Goal: Information Seeking & Learning: Learn about a topic

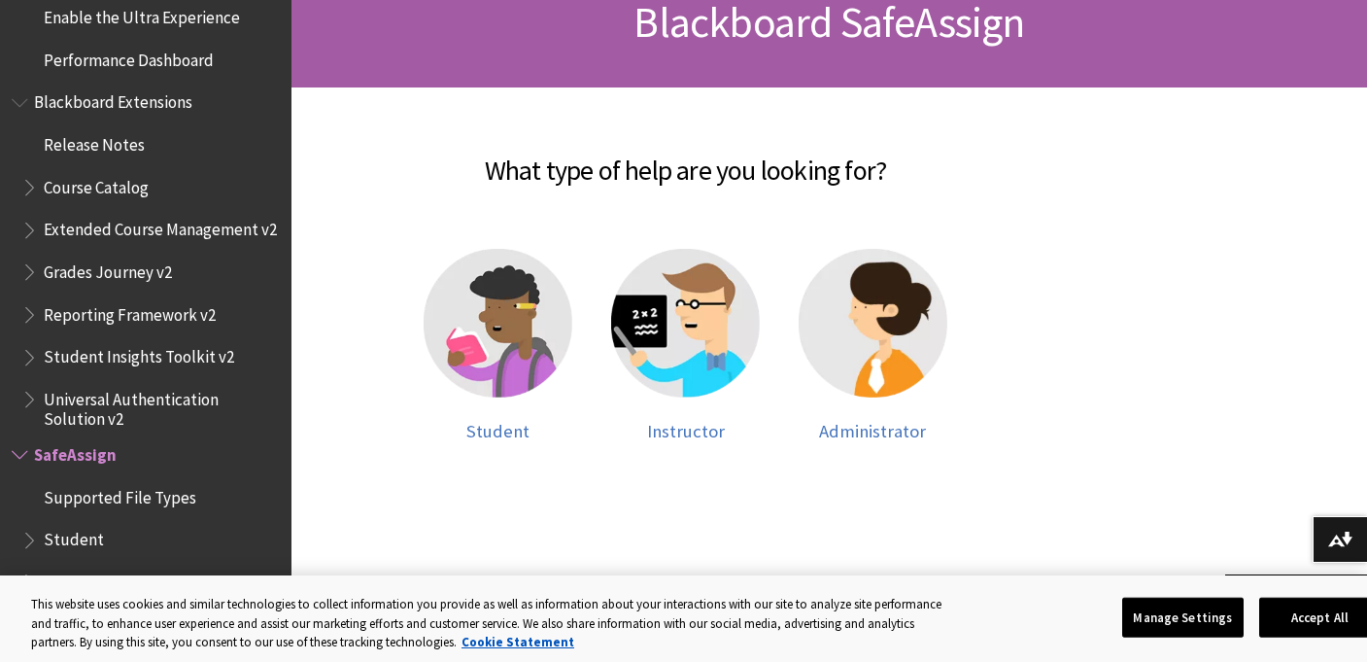
scroll to position [327, 0]
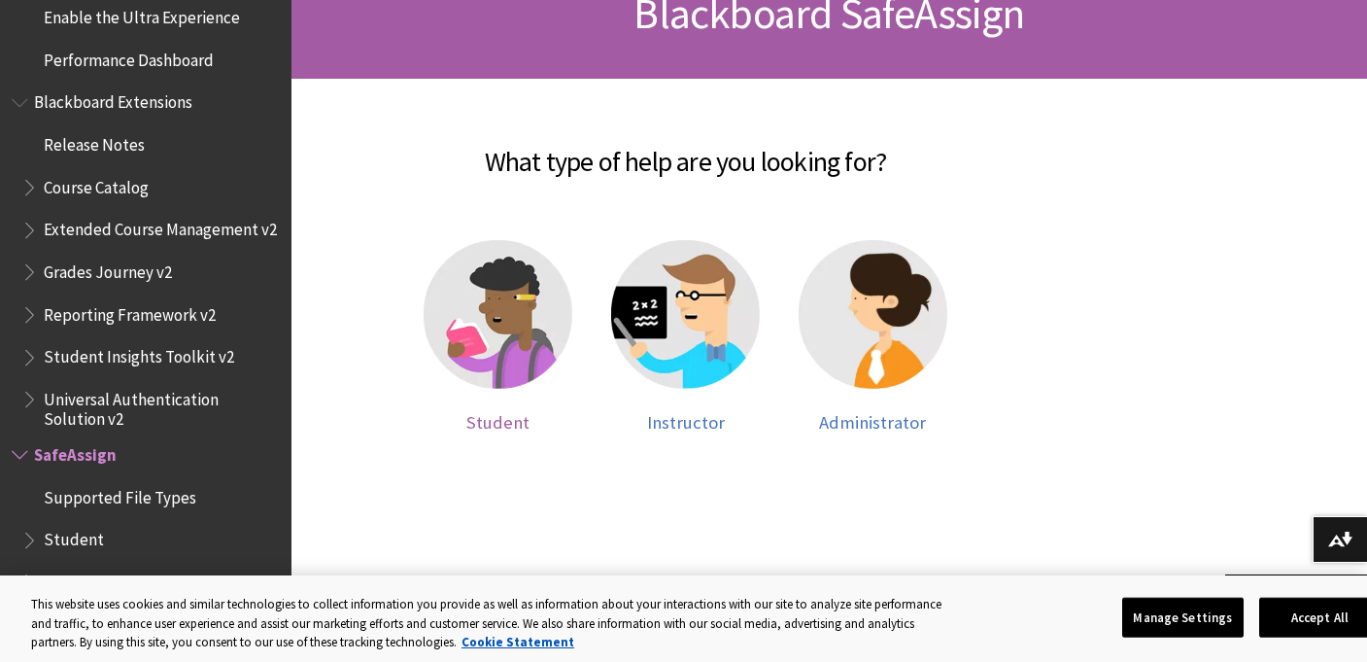
click at [527, 380] on img at bounding box center [498, 314] width 149 height 149
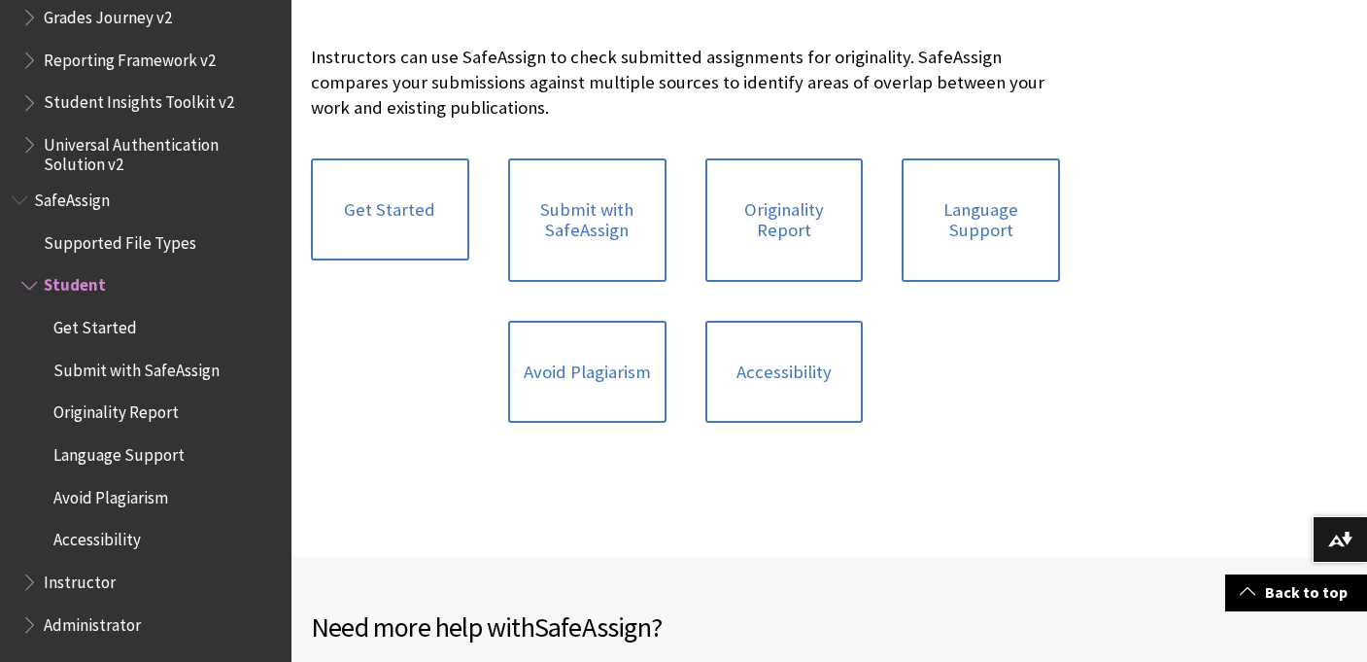
scroll to position [426, 0]
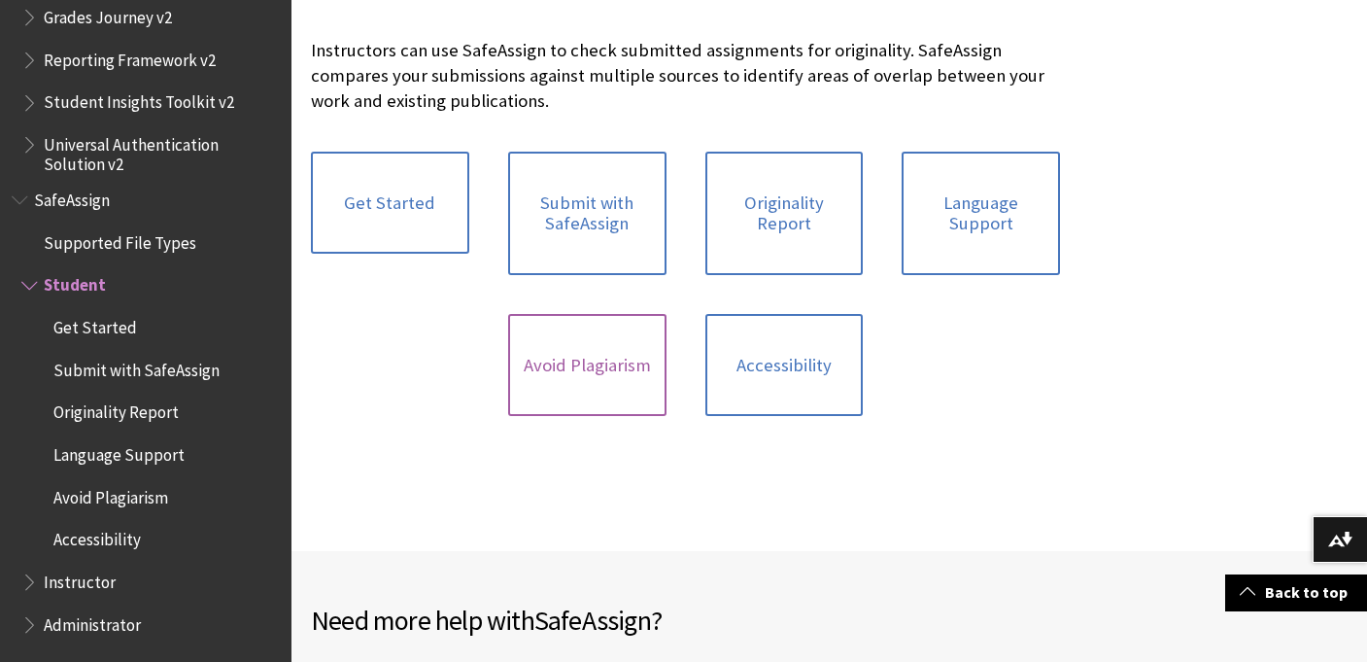
click at [539, 374] on link "Avoid Plagiarism" at bounding box center [587, 365] width 158 height 103
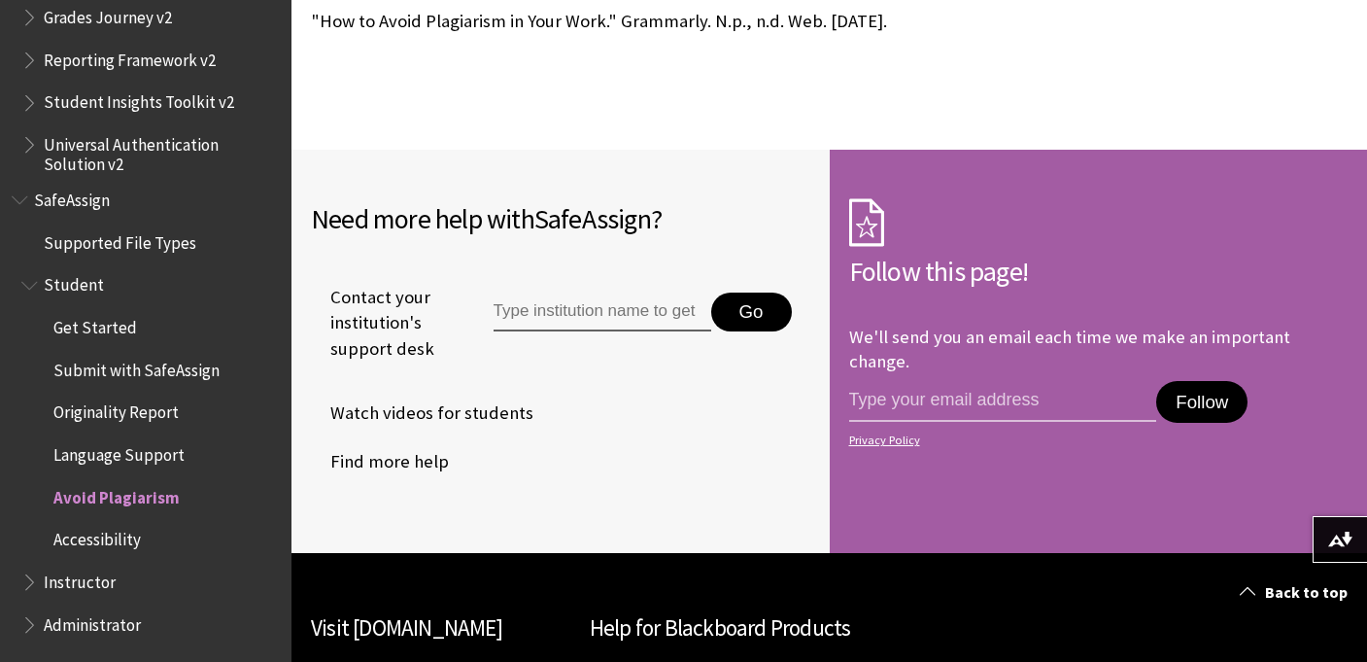
scroll to position [1998, 0]
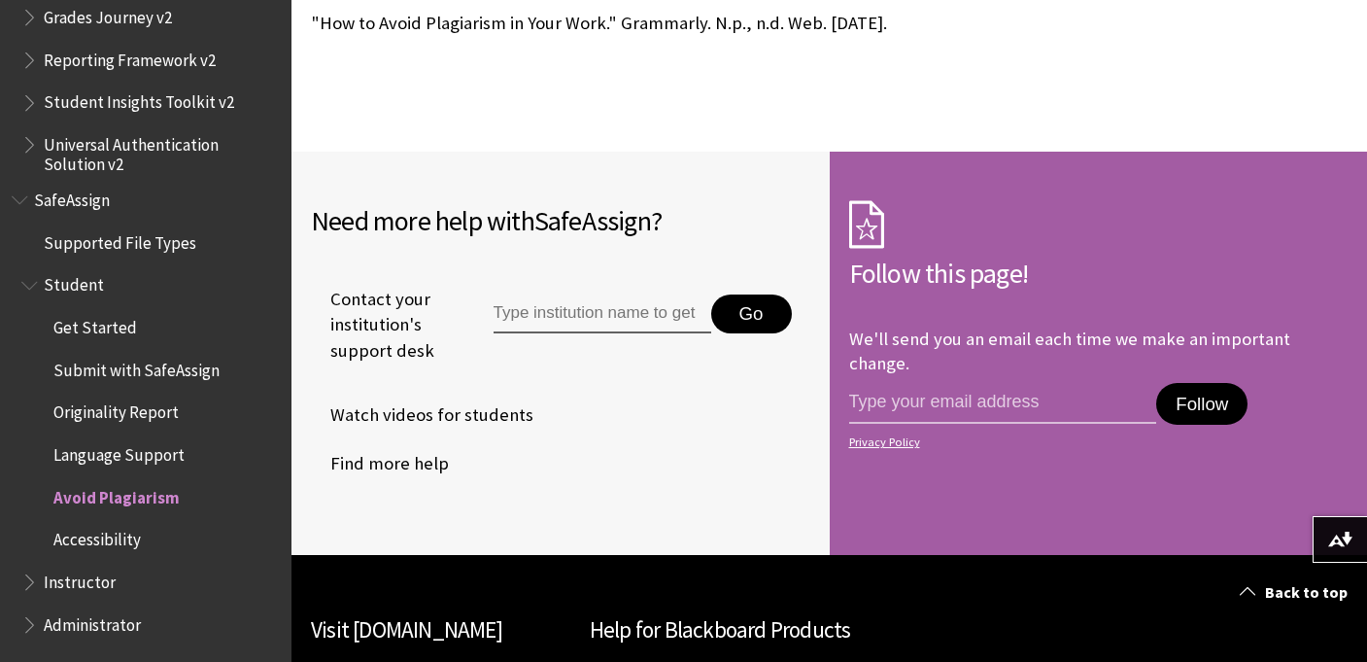
click at [590, 307] on input "Type institution name to get support" at bounding box center [603, 313] width 218 height 39
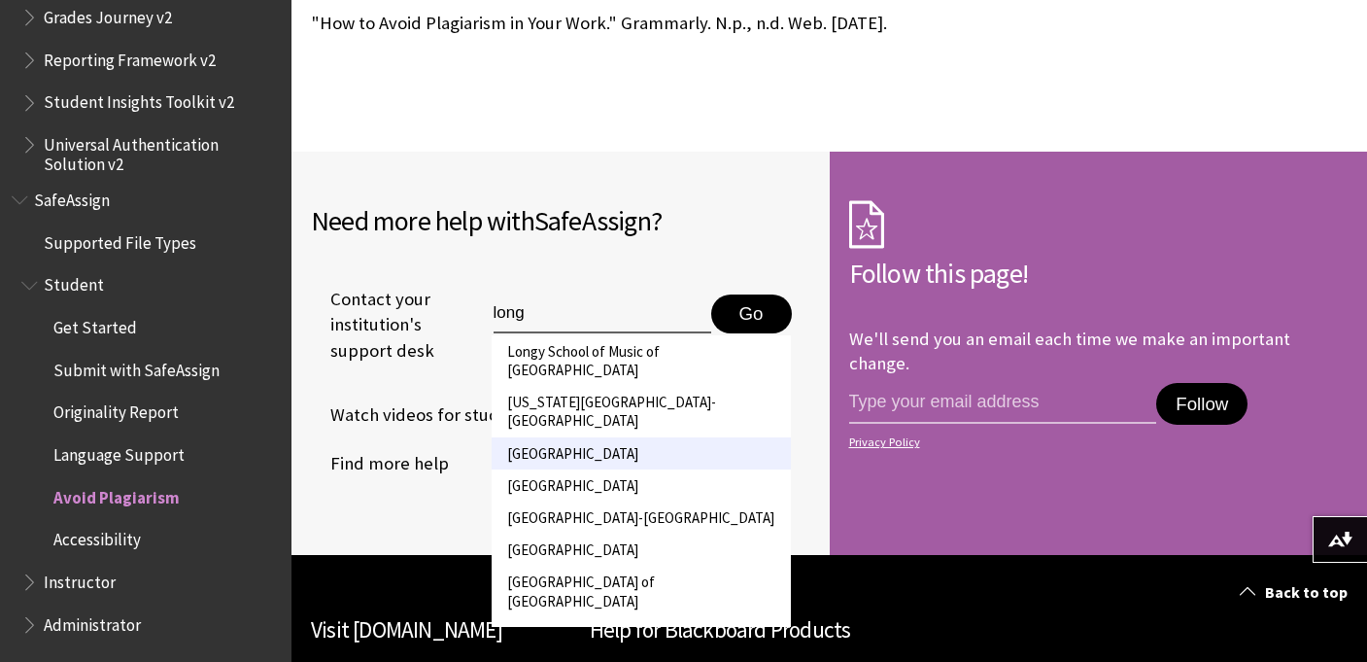
type input "long"
click at [599, 437] on li "[GEOGRAPHIC_DATA]" at bounding box center [641, 453] width 299 height 32
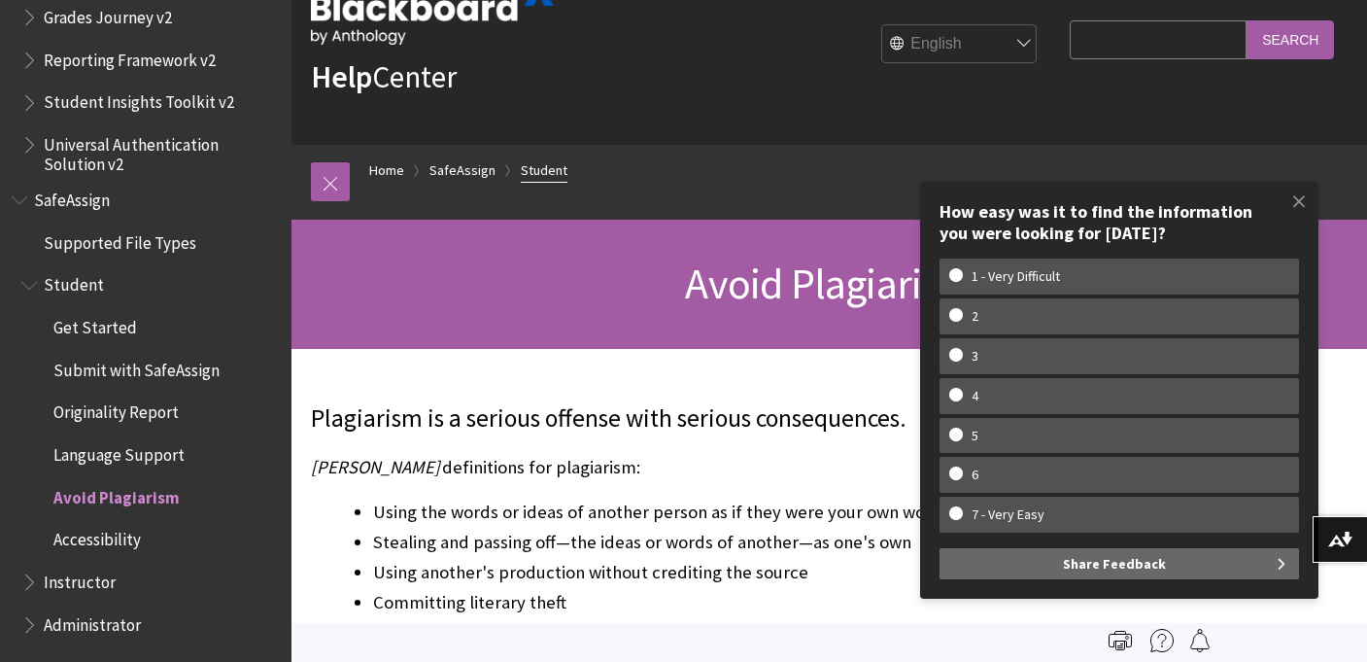
scroll to position [0, 0]
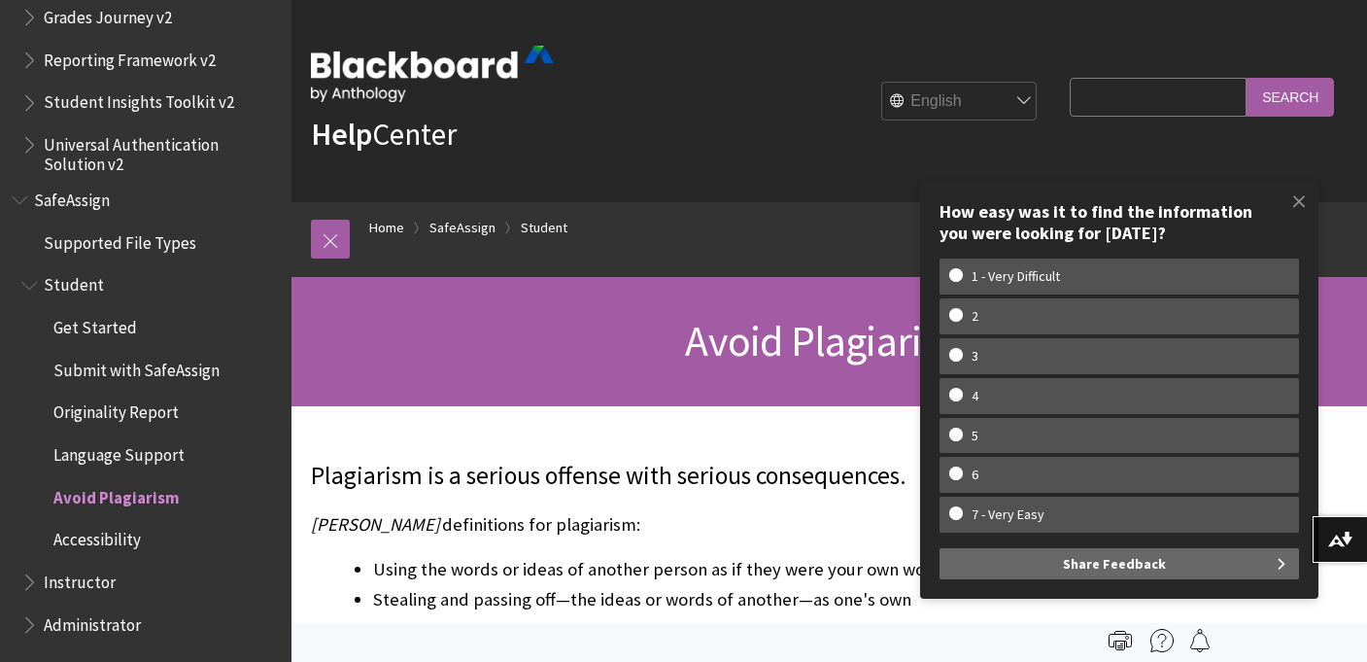
click at [391, 77] on img at bounding box center [432, 74] width 243 height 56
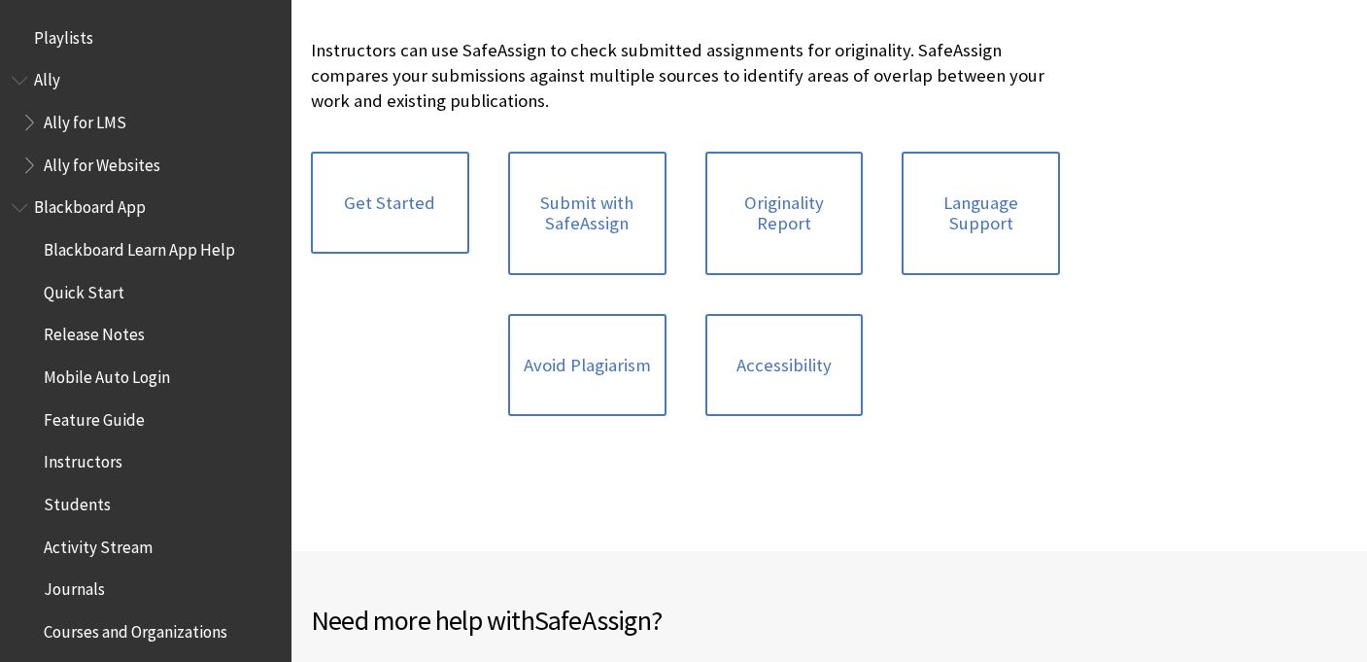
scroll to position [2282, 0]
